Goal: Transaction & Acquisition: Purchase product/service

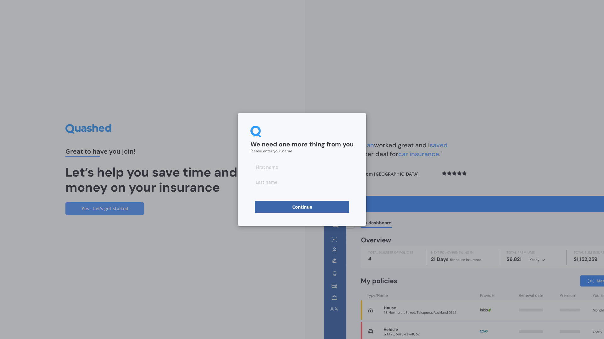
click at [262, 166] on input at bounding box center [301, 167] width 103 height 13
type input "Graeme"
type input "White"
click at [258, 208] on button "Continue" at bounding box center [302, 207] width 94 height 13
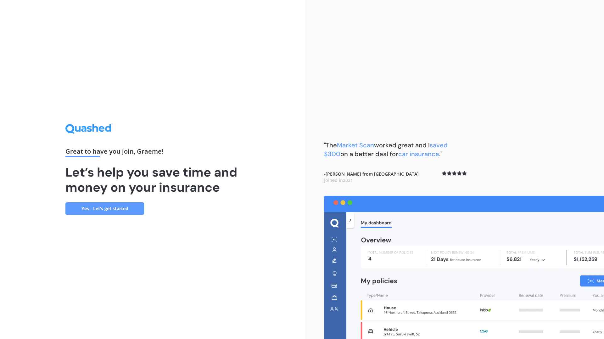
click at [108, 211] on link "Yes - Let’s get started" at bounding box center [104, 209] width 79 height 13
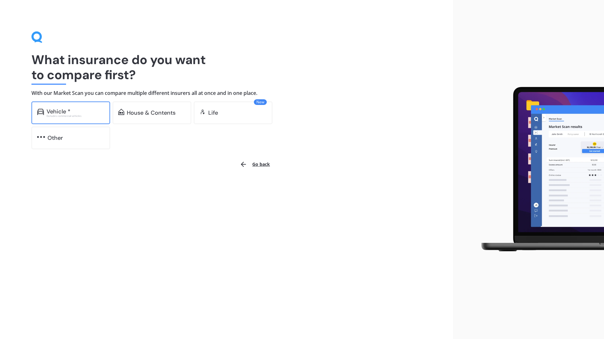
click at [68, 115] on div "Excludes commercial vehicles" at bounding box center [76, 116] width 58 height 3
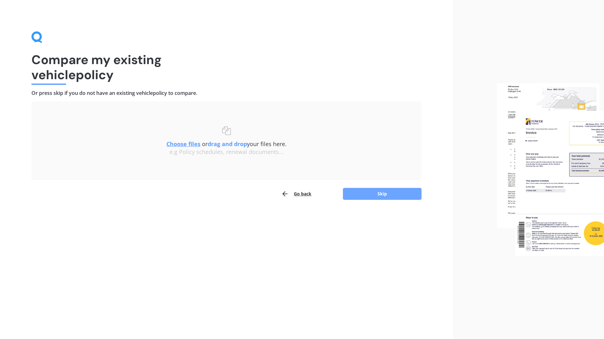
click at [374, 195] on button "Skip" at bounding box center [382, 194] width 79 height 12
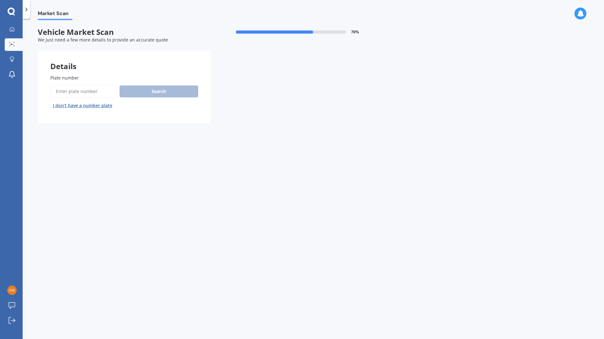
click at [77, 93] on input "Plate number" at bounding box center [83, 91] width 67 height 13
type input "NBG434"
click at [160, 91] on button "Search" at bounding box center [159, 92] width 79 height 12
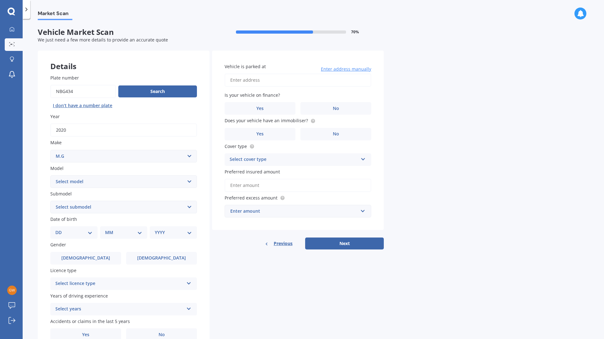
click at [50, 150] on select "Select make AC ALFA ROMEO ASTON [PERSON_NAME] AUDI AUSTIN BEDFORD Bentley BMW B…" at bounding box center [123, 156] width 147 height 13
drag, startPoint x: 78, startPoint y: 181, endPoint x: 108, endPoint y: 157, distance: 38.0
click at [108, 157] on div "Plate number Search I don’t have a number plate Year [DATE] Make Select make AC…" at bounding box center [124, 208] width 172 height 292
select select "M.G."
click at [50, 150] on select "Select make AC ALFA ROMEO ASTON [PERSON_NAME] AUDI AUSTIN BEDFORD Bentley BMW B…" at bounding box center [123, 156] width 147 height 13
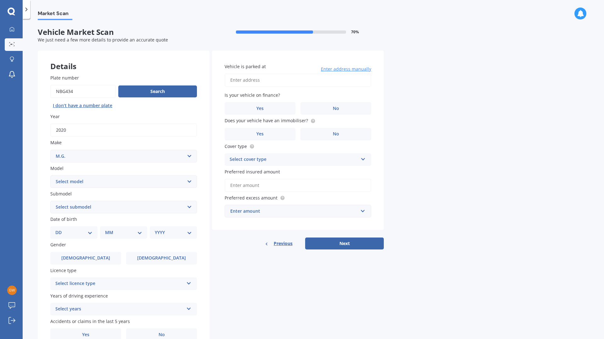
select select "ZST"
click at [50, 176] on select "Select model 3 6 GS HS Metro MG3 MG4 MGF Midget Montego TD 2000 TF 120 TF 135 T…" at bounding box center [123, 182] width 147 height 13
select select "EXCITE 1.3T"
click at [50, 201] on select "Select submodel Core 1.5 Essence 1.3T Excite 1.3T Vibe 1.5" at bounding box center [123, 207] width 147 height 13
click at [77, 228] on div "DD 01 02 03 04 05 06 07 08 09 10 11 12 13 14 15 16 17 18 19 20 21 22 23 24 25 2…" at bounding box center [73, 232] width 47 height 13
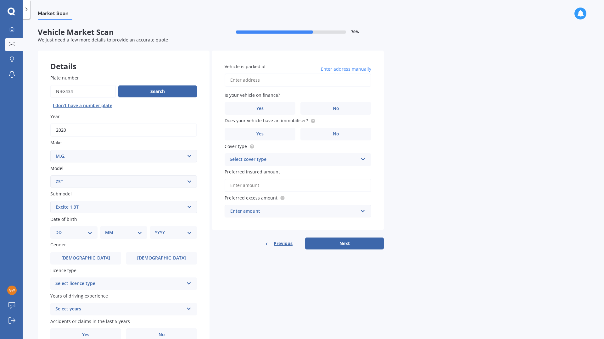
select select "21"
click at [60, 229] on select "DD 01 02 03 04 05 06 07 08 09 10 11 12 13 14 15 16 17 18 19 20 21 22 23 24 25 2…" at bounding box center [73, 232] width 37 height 7
select select "09"
click at [108, 229] on select "MM 01 02 03 04 05 06 07 08 09 10 11 12" at bounding box center [125, 232] width 35 height 7
select select "1978"
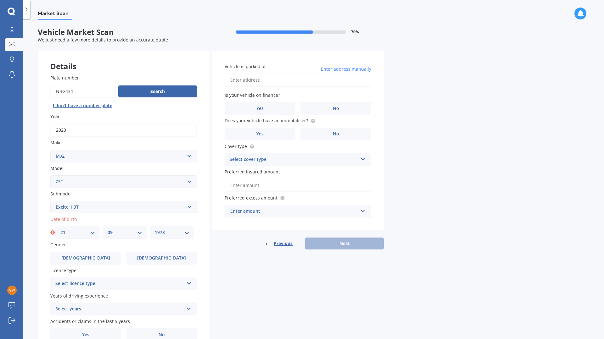
click at [155, 229] on select "YYYY 2025 2024 2023 2022 2021 2020 2019 2018 2017 2016 2015 2014 2013 2012 2011…" at bounding box center [172, 232] width 35 height 7
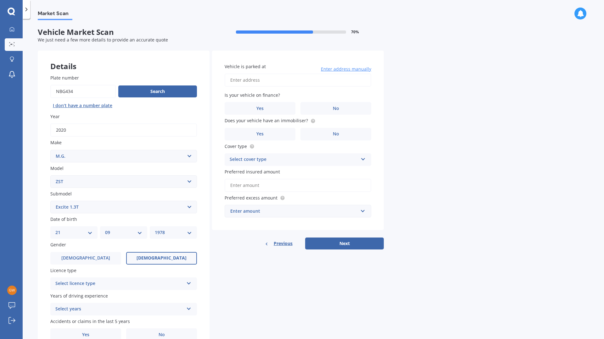
click at [179, 257] on label "[DEMOGRAPHIC_DATA]" at bounding box center [161, 258] width 71 height 13
click at [0, 0] on input "[DEMOGRAPHIC_DATA]" at bounding box center [0, 0] width 0 height 0
drag, startPoint x: 83, startPoint y: 266, endPoint x: 82, endPoint y: 260, distance: 6.7
click at [82, 267] on div "Plate number Search I don’t have a number plate Year [DATE] Make Select make AC…" at bounding box center [124, 208] width 172 height 292
click at [81, 257] on span "[DEMOGRAPHIC_DATA]" at bounding box center [86, 258] width 50 height 5
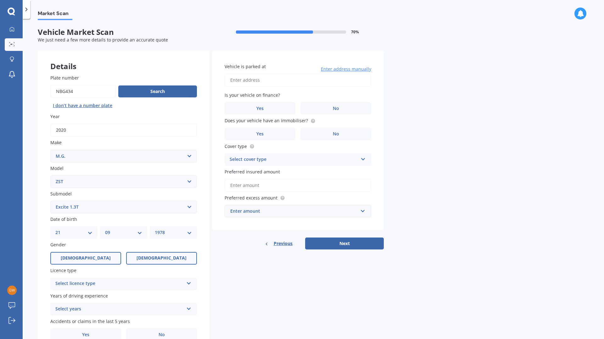
click at [0, 0] on input "[DEMOGRAPHIC_DATA]" at bounding box center [0, 0] width 0 height 0
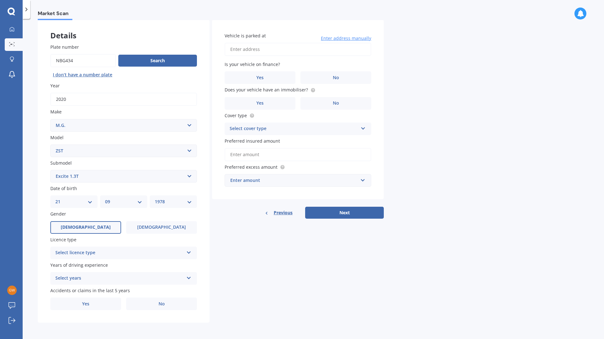
click at [137, 254] on div "Select licence type" at bounding box center [119, 253] width 128 height 8
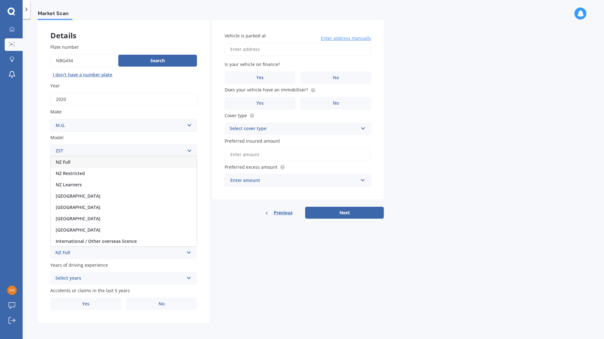
click at [81, 164] on div "NZ Full" at bounding box center [124, 162] width 146 height 11
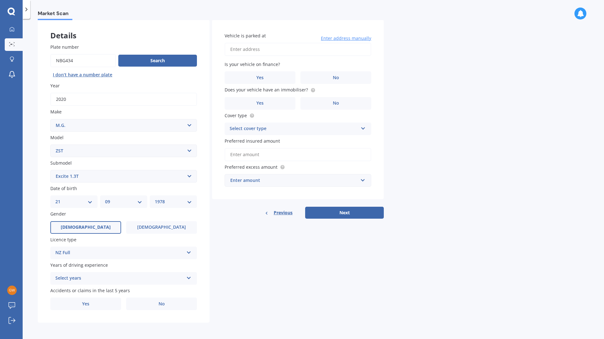
click at [100, 279] on div "Select years" at bounding box center [119, 279] width 128 height 8
click at [86, 220] on span "5 or more years" at bounding box center [73, 221] width 34 height 6
click at [142, 306] on label "No" at bounding box center [161, 304] width 71 height 13
click at [0, 0] on input "No" at bounding box center [0, 0] width 0 height 0
click at [290, 50] on input "Vehicle is parked at" at bounding box center [298, 49] width 147 height 13
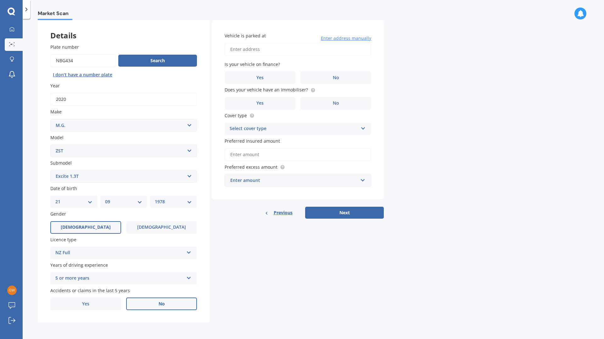
scroll to position [0, 0]
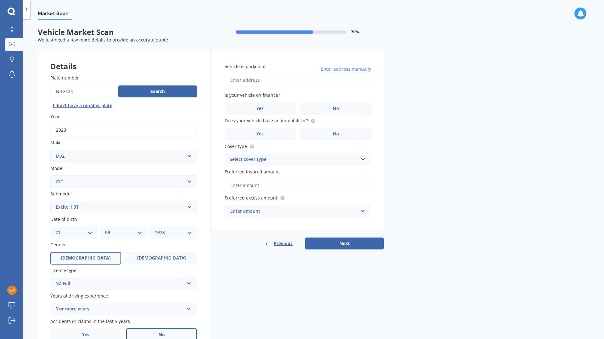
click at [358, 69] on span "Enter address manually" at bounding box center [346, 69] width 50 height 6
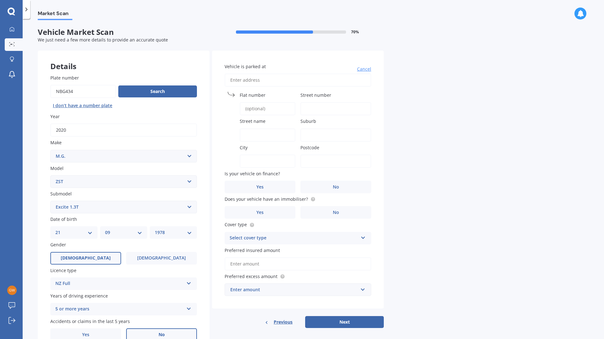
click at [263, 108] on input "Flat number" at bounding box center [268, 108] width 56 height 13
click at [363, 68] on span "Cancel" at bounding box center [364, 69] width 14 height 6
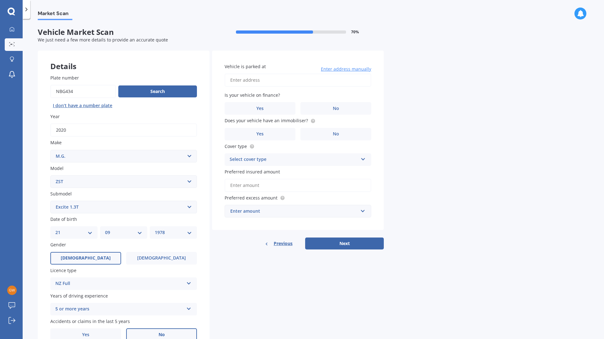
click at [269, 82] on input "Vehicle is parked at" at bounding box center [298, 80] width 147 height 13
type input "[STREET_ADDRESS][PERSON_NAME]"
click at [338, 109] on span "No" at bounding box center [336, 108] width 6 height 5
click at [0, 0] on input "No" at bounding box center [0, 0] width 0 height 0
click at [275, 132] on label "Yes" at bounding box center [260, 134] width 71 height 13
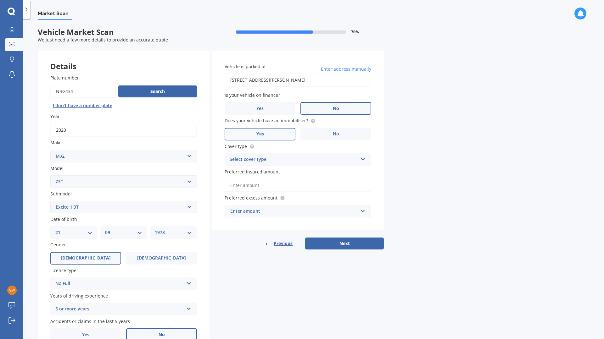
click at [0, 0] on input "Yes" at bounding box center [0, 0] width 0 height 0
click at [285, 157] on div "Select cover type" at bounding box center [294, 160] width 128 height 8
click at [253, 172] on span "Comprehensive" at bounding box center [246, 172] width 33 height 6
click at [276, 185] on input "Preferred insured amount" at bounding box center [298, 185] width 147 height 13
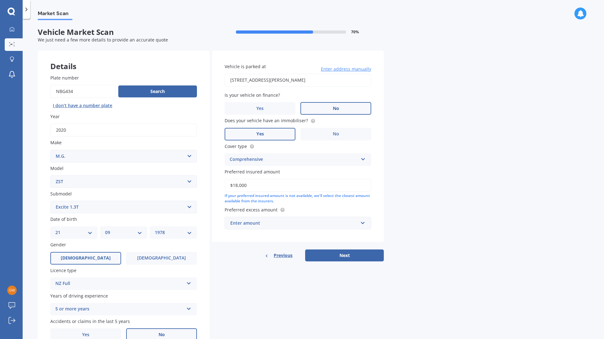
click at [442, 205] on div "Market Scan Vehicle Market Scan 70 % We just need a few more details to provide…" at bounding box center [313, 180] width 581 height 321
drag, startPoint x: 250, startPoint y: 185, endPoint x: 235, endPoint y: 185, distance: 14.8
click at [235, 185] on input "$18,000" at bounding box center [298, 185] width 147 height 13
type input "$17,000"
click at [266, 221] on div "Enter amount" at bounding box center [294, 223] width 128 height 7
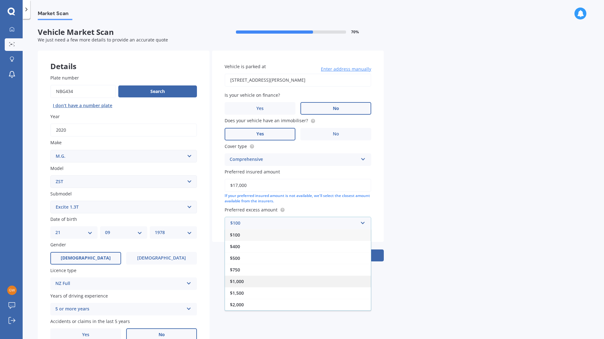
click at [246, 279] on div "$1,000" at bounding box center [298, 282] width 146 height 12
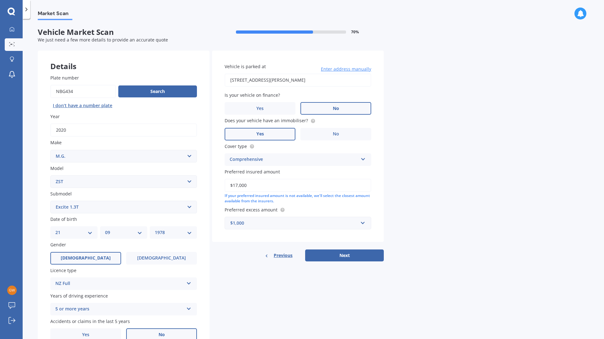
click at [249, 224] on div "$1,000" at bounding box center [294, 223] width 128 height 7
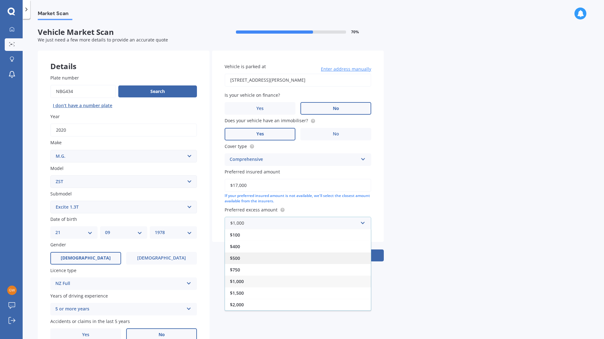
click at [243, 260] on div "$500" at bounding box center [298, 259] width 146 height 12
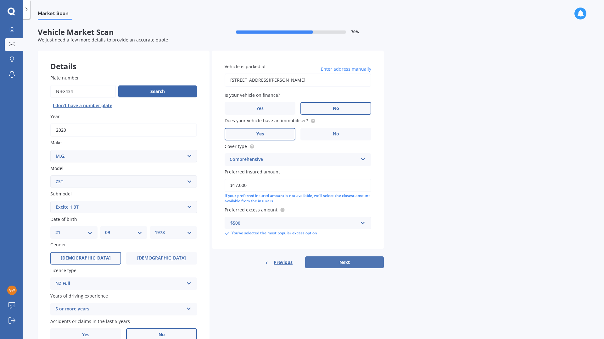
click at [348, 261] on button "Next" at bounding box center [344, 263] width 79 height 12
select select "21"
select select "09"
select select "1978"
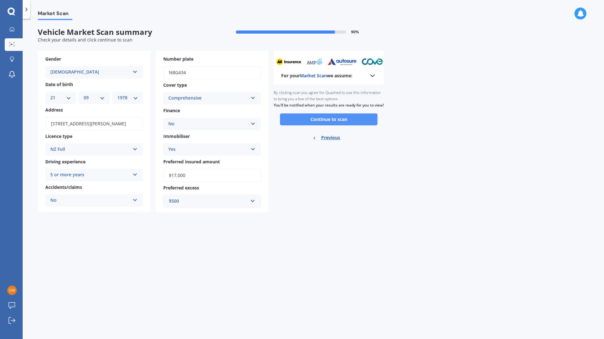
click at [342, 126] on button "Continue to scan" at bounding box center [329, 120] width 98 height 12
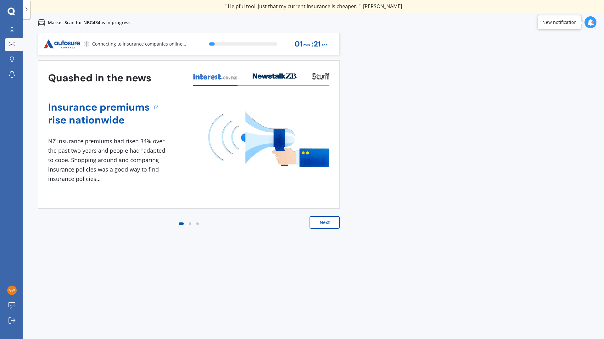
drag, startPoint x: 327, startPoint y: 221, endPoint x: 462, endPoint y: 216, distance: 135.3
click at [462, 216] on div "Previous 80,000+ Kiwis have signed up to shop and save on insurance with us " H…" at bounding box center [313, 202] width 581 height 339
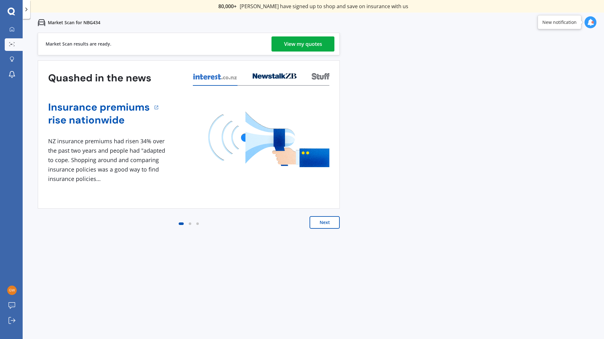
click at [294, 44] on div "View my quotes" at bounding box center [303, 43] width 38 height 15
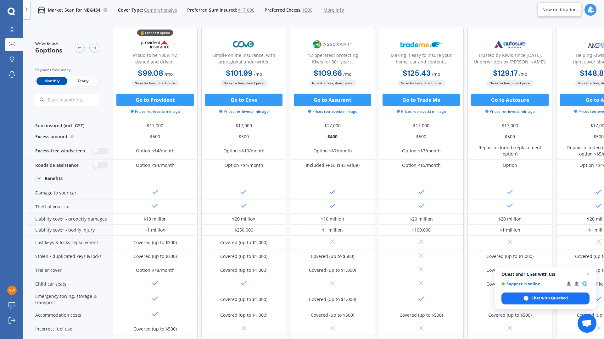
click at [86, 82] on span "Yearly" at bounding box center [82, 81] width 31 height 8
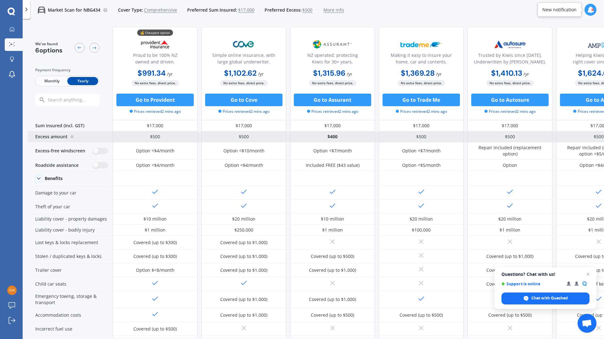
click at [164, 138] on div "$500" at bounding box center [155, 136] width 85 height 11
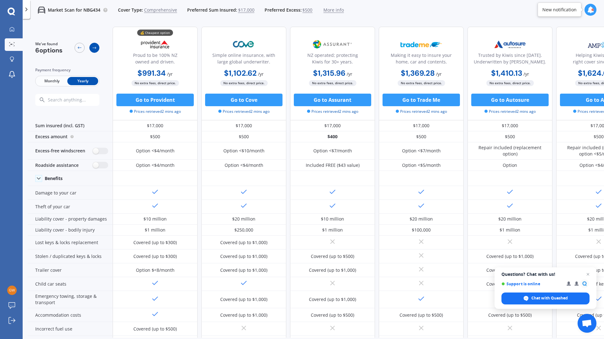
click at [94, 47] on icon at bounding box center [94, 47] width 5 height 5
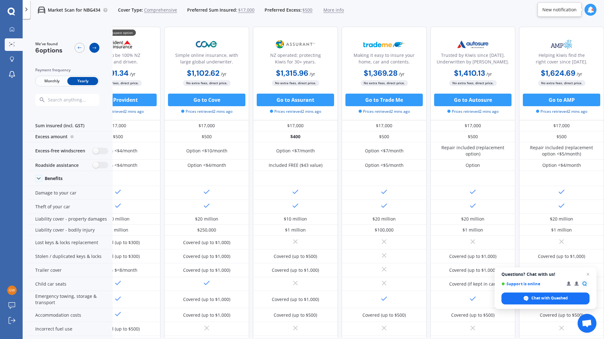
click at [94, 47] on icon at bounding box center [94, 47] width 5 height 5
click at [81, 47] on icon at bounding box center [79, 47] width 5 height 5
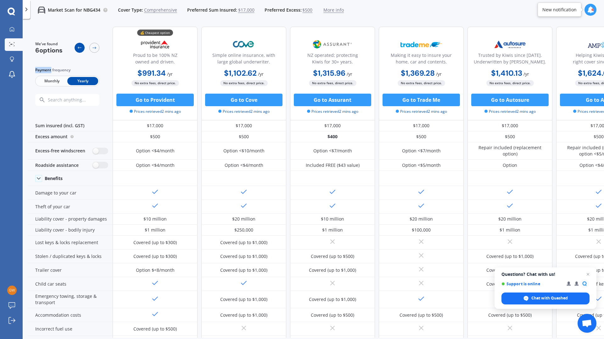
click at [81, 47] on icon at bounding box center [79, 47] width 5 height 5
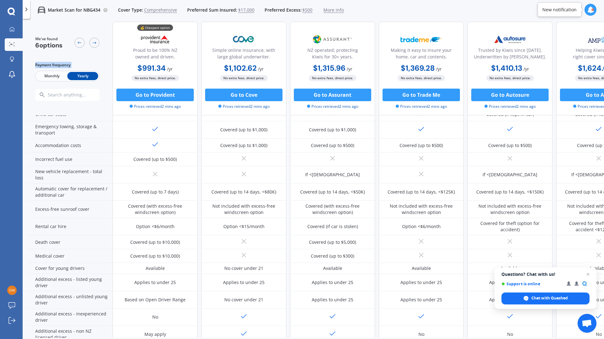
scroll to position [230, 0]
